Goal: Information Seeking & Learning: Learn about a topic

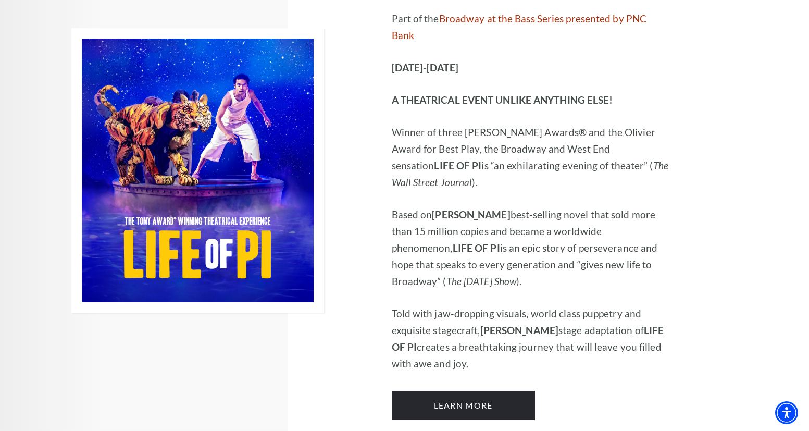
scroll to position [644, 0]
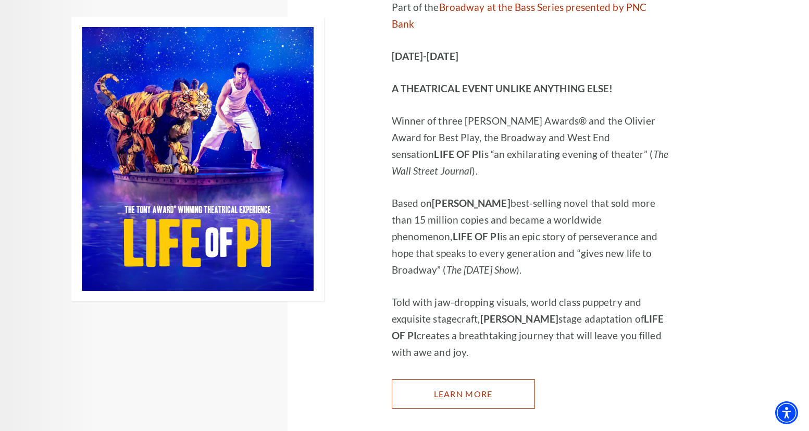
click at [444, 379] on link "Learn More" at bounding box center [463, 393] width 143 height 29
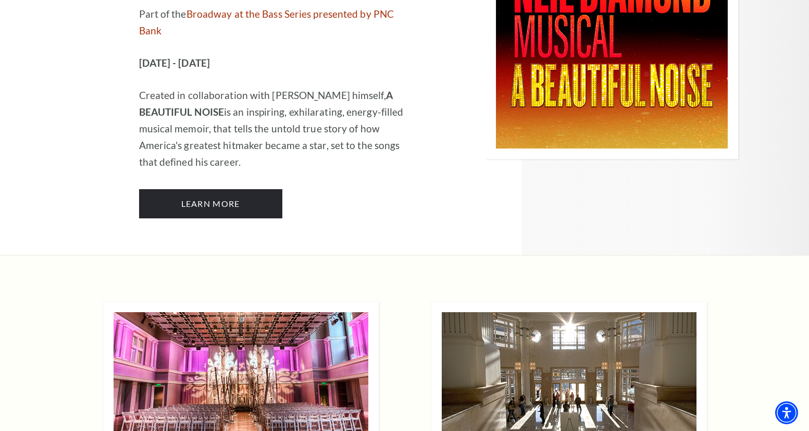
scroll to position [2656, 0]
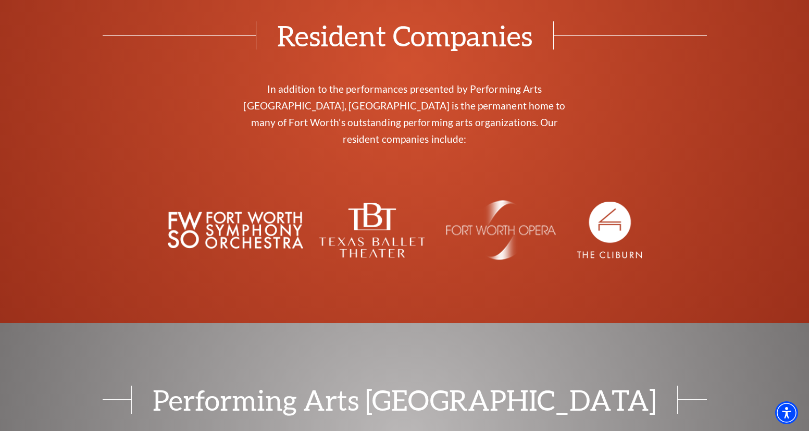
scroll to position [3712, 0]
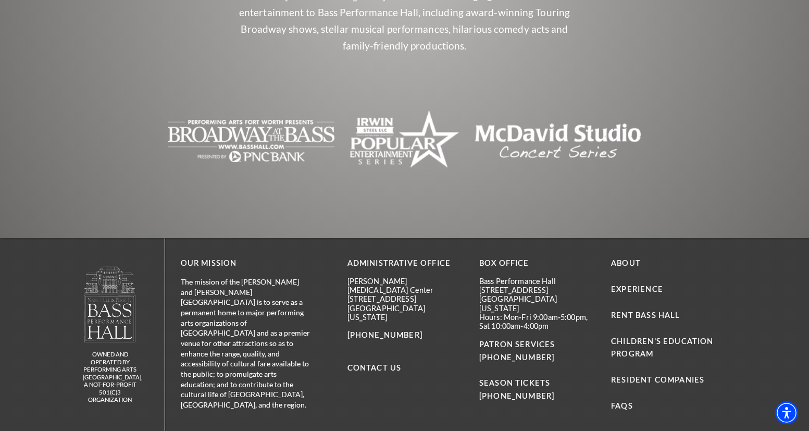
scroll to position [788, 0]
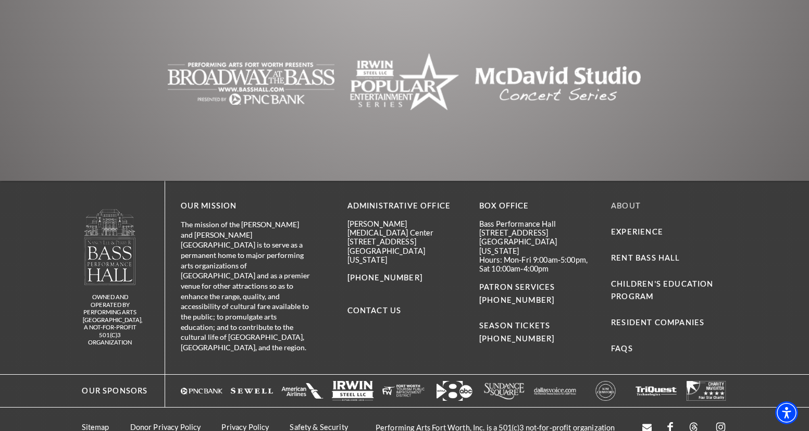
click at [613, 201] on link "About" at bounding box center [626, 205] width 30 height 9
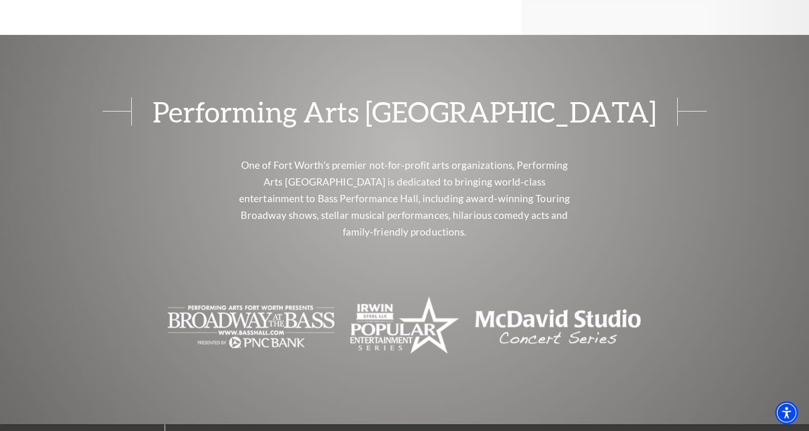
scroll to position [2562, 0]
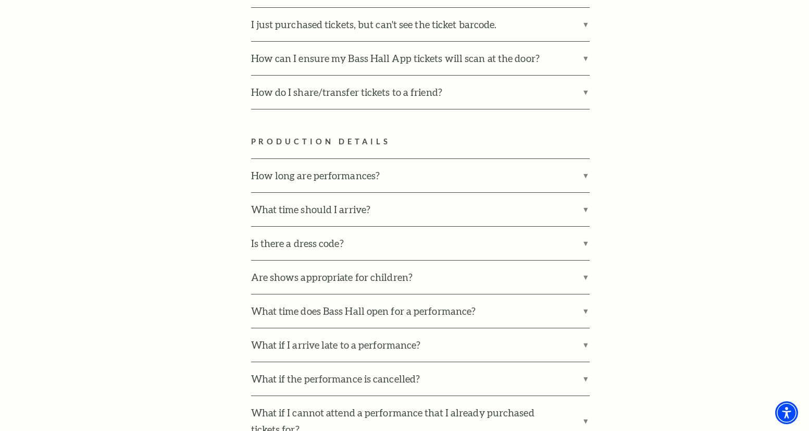
scroll to position [1214, 0]
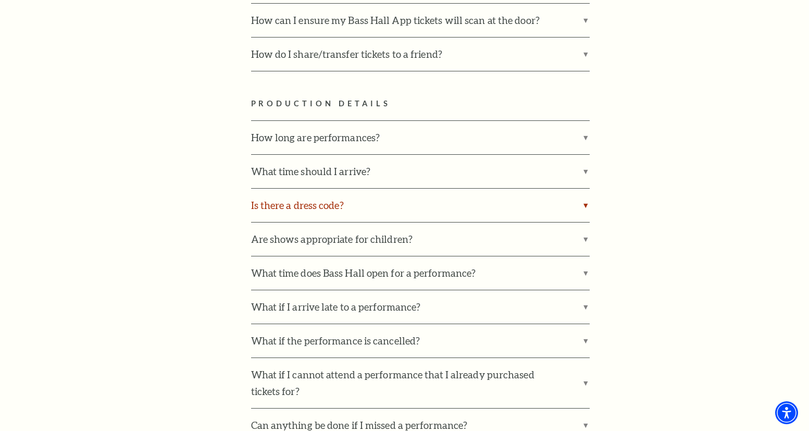
click at [293, 190] on label "Is there a dress code?" at bounding box center [420, 205] width 339 height 33
click at [0, 0] on input "Is there a dress code?" at bounding box center [0, 0] width 0 height 0
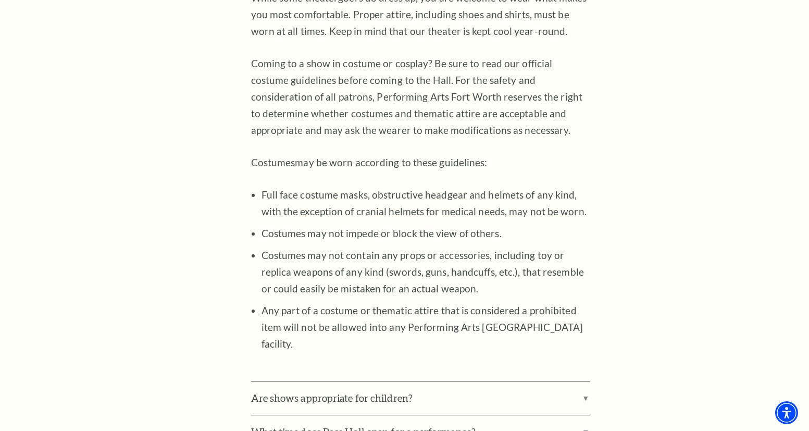
scroll to position [1219, 0]
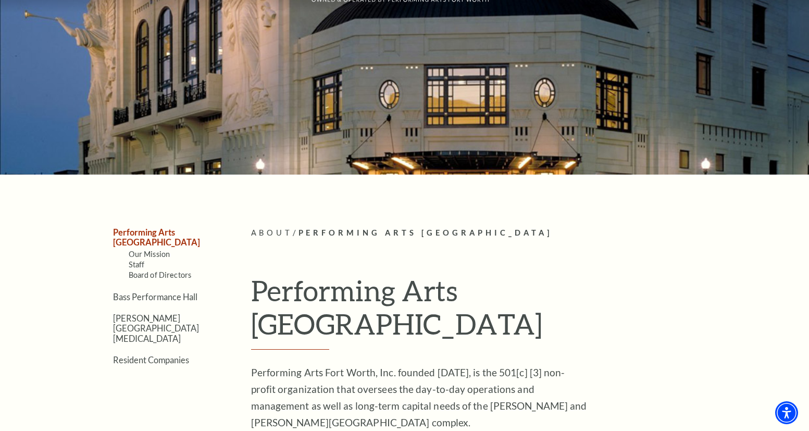
scroll to position [81, 0]
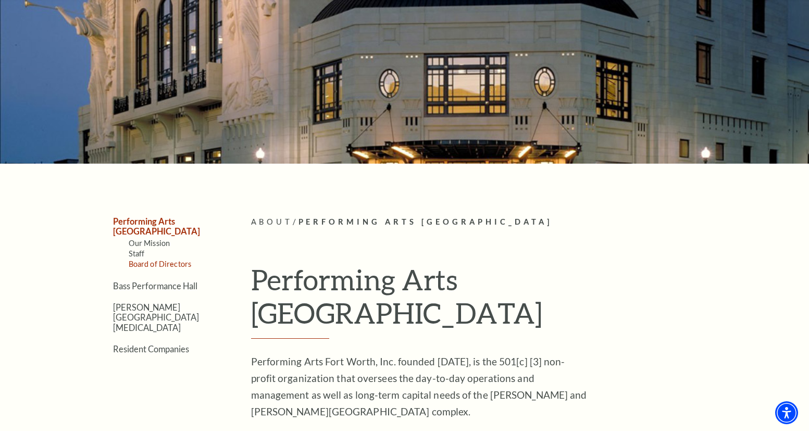
click at [162, 260] on link "Board of Directors" at bounding box center [160, 264] width 63 height 9
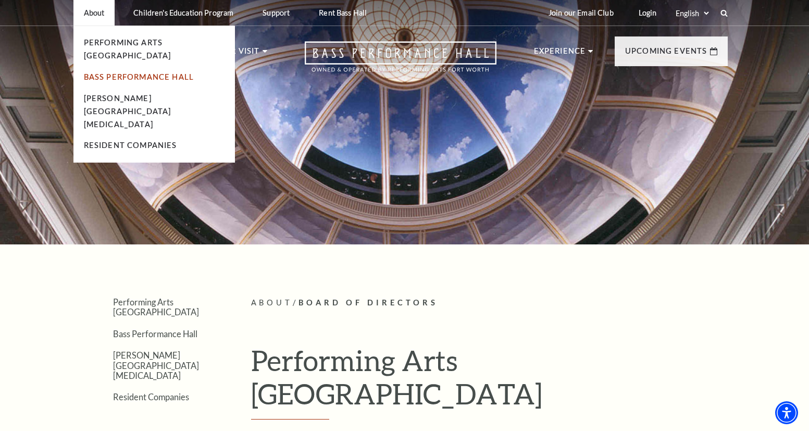
click at [107, 72] on link "Bass Performance Hall" at bounding box center [139, 76] width 110 height 9
